Goal: Information Seeking & Learning: Learn about a topic

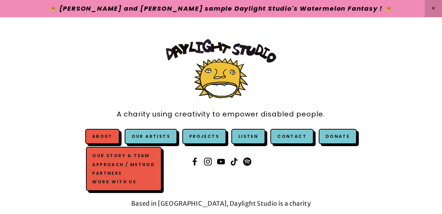
click at [130, 166] on link "Approach / Method" at bounding box center [124, 164] width 66 height 9
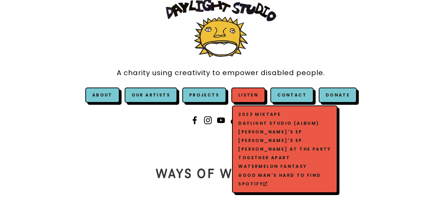
scroll to position [42, 0]
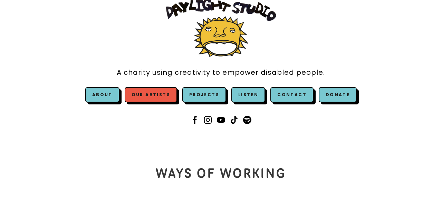
click at [168, 95] on link "Our Artists" at bounding box center [151, 94] width 52 height 15
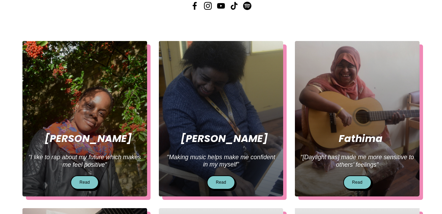
scroll to position [154, 0]
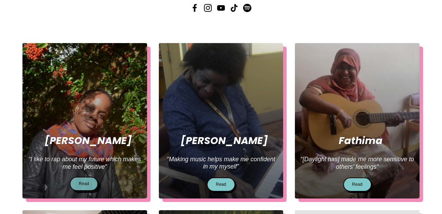
click at [89, 189] on link "Read" at bounding box center [84, 184] width 28 height 14
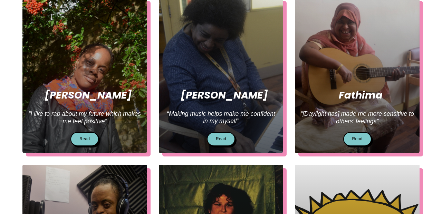
scroll to position [209, 0]
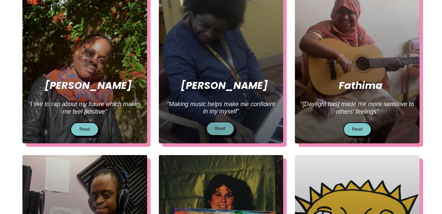
click at [221, 131] on link "Read" at bounding box center [220, 129] width 28 height 14
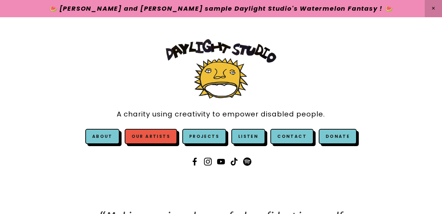
click at [171, 137] on link "Our Artists" at bounding box center [151, 136] width 52 height 15
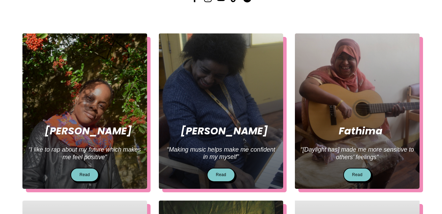
scroll to position [222, 0]
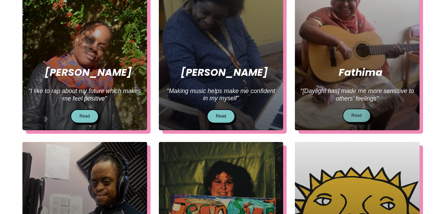
click at [362, 117] on link "Read" at bounding box center [356, 116] width 28 height 14
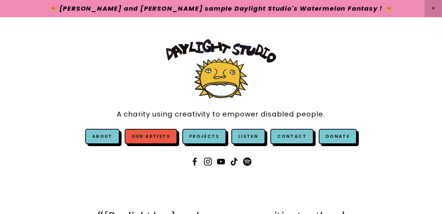
click at [156, 138] on link "Our Artists" at bounding box center [151, 136] width 52 height 15
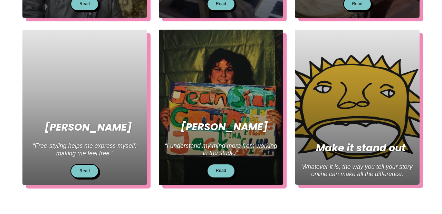
scroll to position [333, 0]
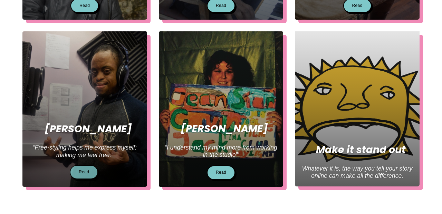
click at [81, 168] on link "Read" at bounding box center [84, 172] width 28 height 14
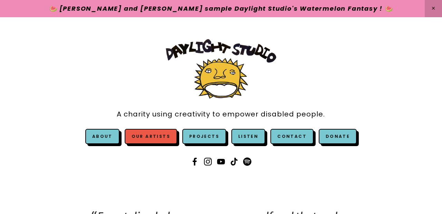
click at [169, 135] on link "Our Artists" at bounding box center [151, 136] width 52 height 15
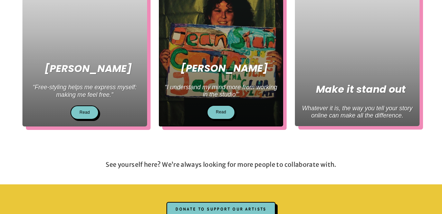
scroll to position [392, 0]
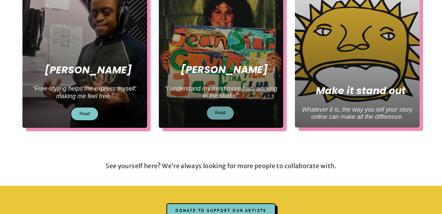
click at [224, 109] on link "Read" at bounding box center [220, 113] width 28 height 14
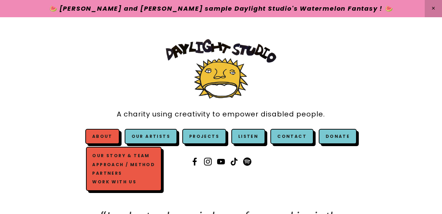
click at [106, 156] on link "Our Story & Team" at bounding box center [124, 156] width 66 height 9
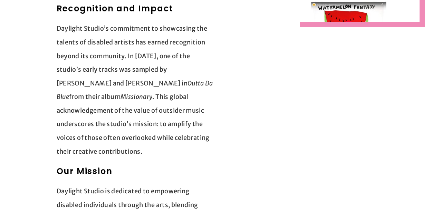
scroll to position [1094, 0]
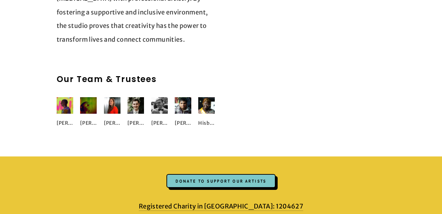
click at [64, 98] on img at bounding box center [65, 105] width 17 height 17
click at [68, 91] on div "Jack Daley Oliver Price Natasha Kosoglov" at bounding box center [136, 120] width 170 height 58
click at [65, 97] on img at bounding box center [65, 105] width 17 height 17
click at [89, 97] on img at bounding box center [88, 105] width 17 height 17
click at [87, 117] on div "Oliver Price" at bounding box center [88, 124] width 17 height 14
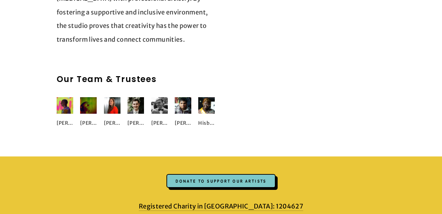
click at [119, 97] on img at bounding box center [112, 105] width 17 height 17
click at [170, 97] on div "Oliver McGough" at bounding box center [162, 117] width 23 height 40
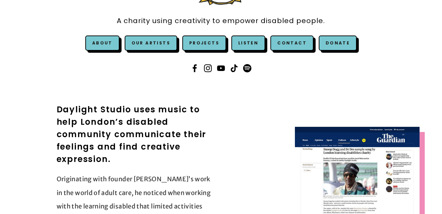
scroll to position [97, 0]
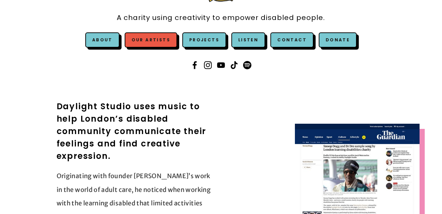
click at [160, 41] on link "Our Artists" at bounding box center [151, 39] width 52 height 15
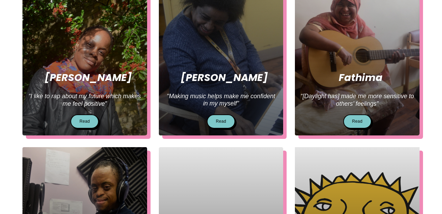
scroll to position [243, 0]
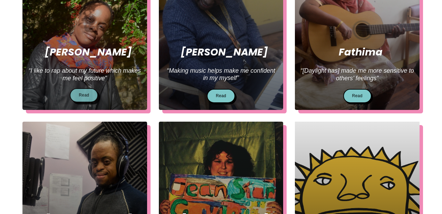
click at [80, 96] on link "Read" at bounding box center [84, 95] width 28 height 14
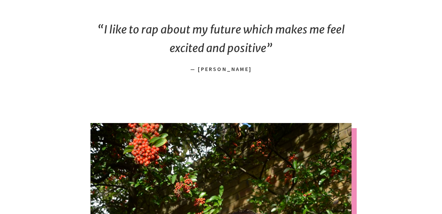
scroll to position [150, 0]
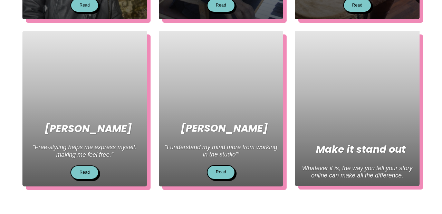
scroll to position [336, 0]
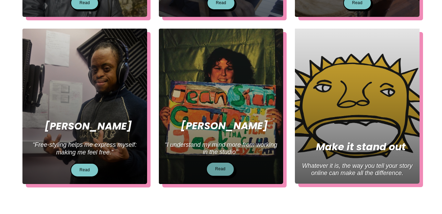
click at [222, 173] on link "Read" at bounding box center [220, 169] width 28 height 14
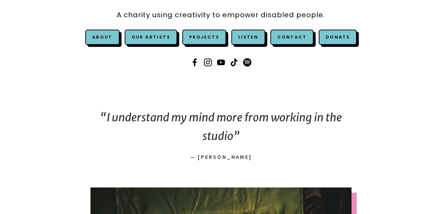
scroll to position [116, 0]
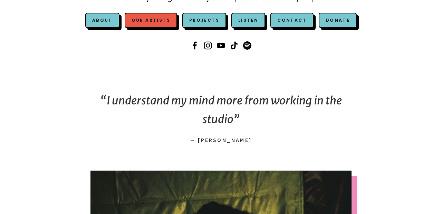
click at [142, 24] on link "Our Artists" at bounding box center [151, 20] width 52 height 15
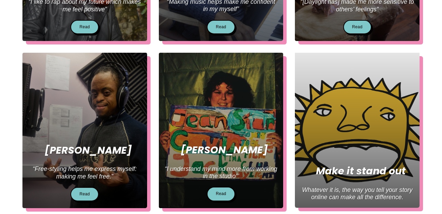
scroll to position [311, 0]
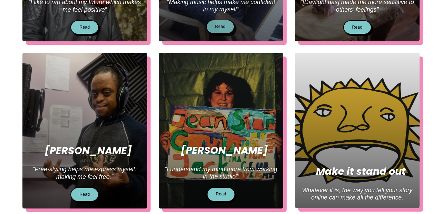
click at [216, 28] on link "Read" at bounding box center [220, 27] width 28 height 14
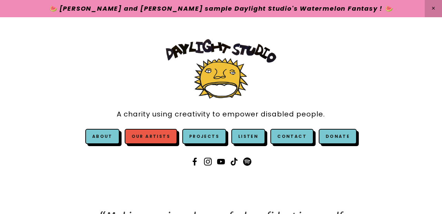
click at [158, 136] on link "Our Artists" at bounding box center [151, 136] width 52 height 15
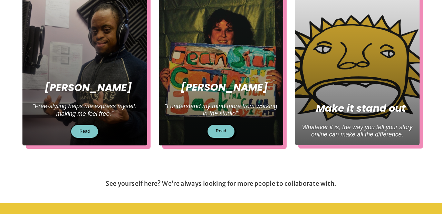
scroll to position [373, 0]
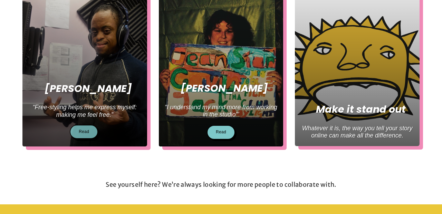
click at [89, 131] on link "Read" at bounding box center [84, 132] width 28 height 14
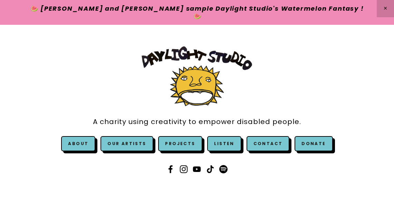
click at [66, 111] on div "A charity using creativity to empower disabled people. About Our Story & Team A…" at bounding box center [197, 111] width 282 height 142
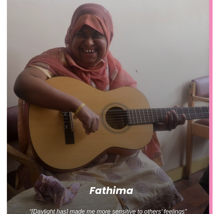
scroll to position [1162, 0]
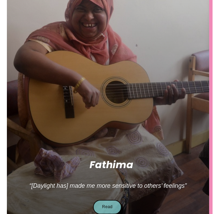
click at [106, 202] on link "Read" at bounding box center [107, 207] width 28 height 14
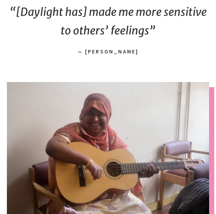
scroll to position [67, 0]
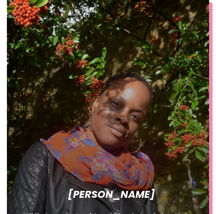
scroll to position [30, 0]
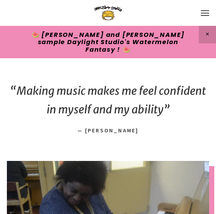
click at [199, 11] on button "Open navigation menu" at bounding box center [205, 13] width 14 height 12
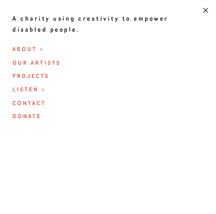
click at [19, 51] on span "About" at bounding box center [24, 48] width 25 height 7
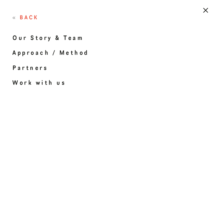
click at [27, 54] on link "Approach / Method" at bounding box center [97, 54] width 171 height 15
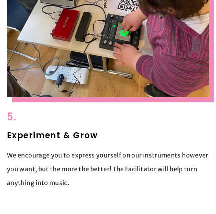
scroll to position [1520, 0]
